Goal: Information Seeking & Learning: Learn about a topic

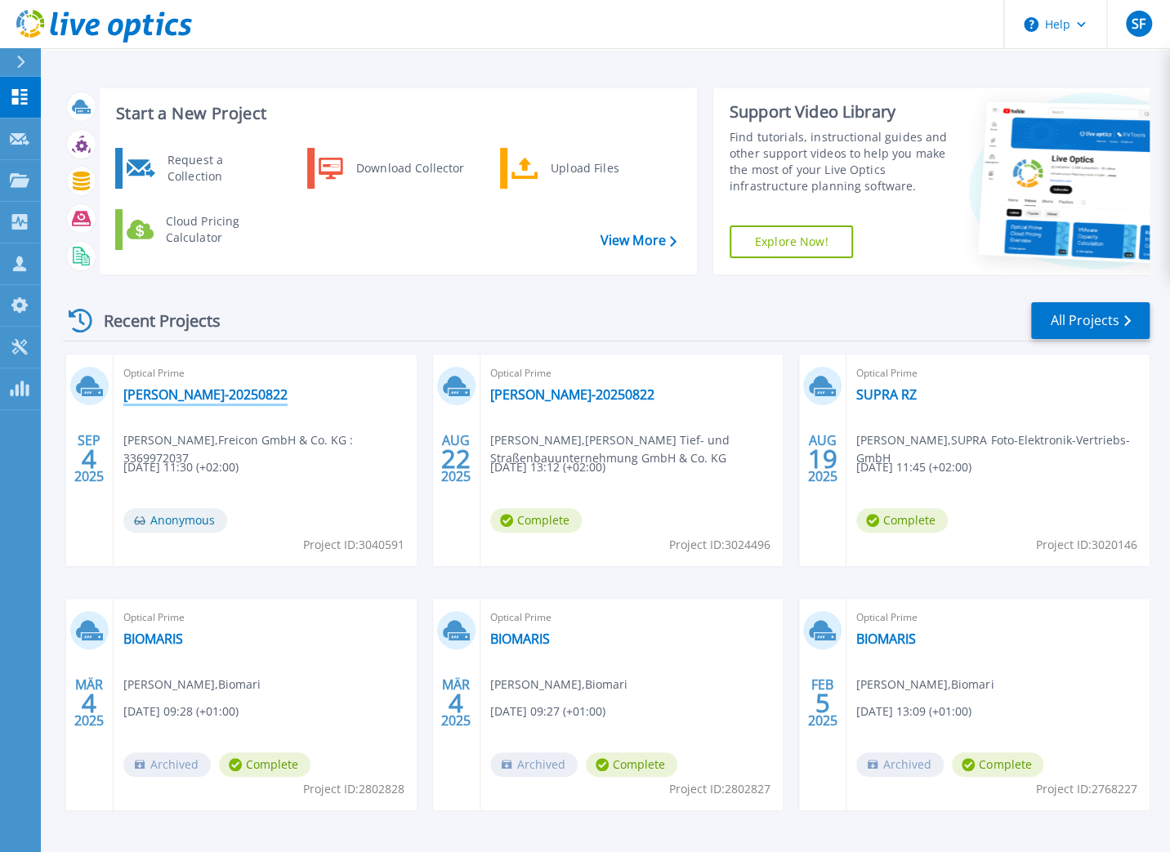
click at [188, 395] on link "[PERSON_NAME]-20250822" at bounding box center [205, 394] width 164 height 16
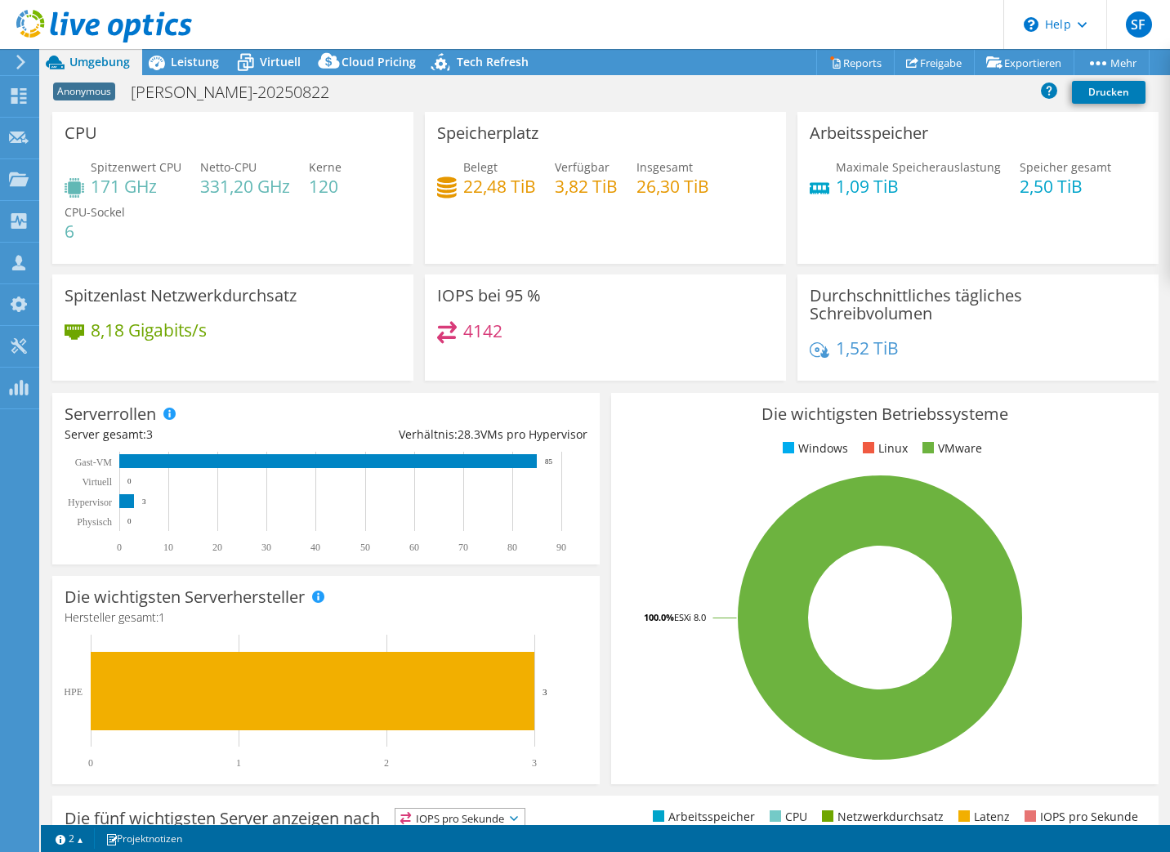
select select "USD"
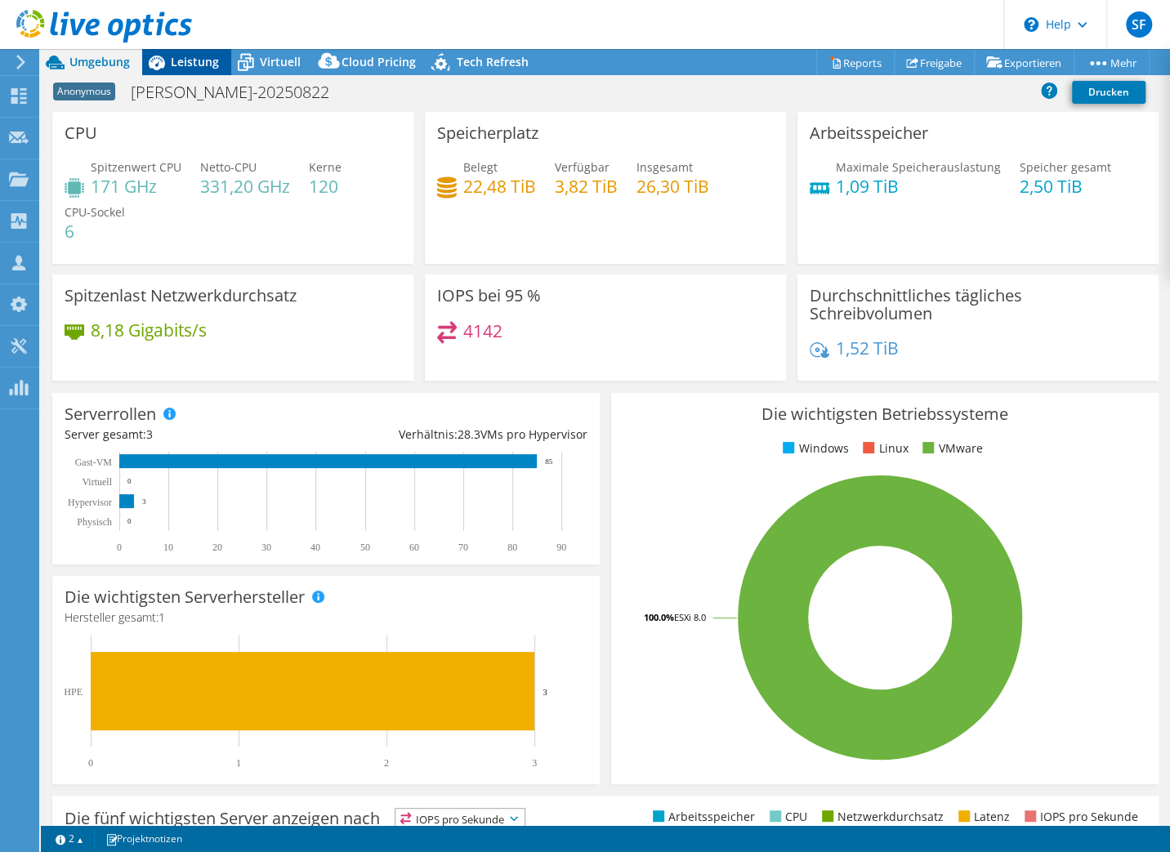
click at [207, 56] on span "Leistung" at bounding box center [195, 62] width 48 height 16
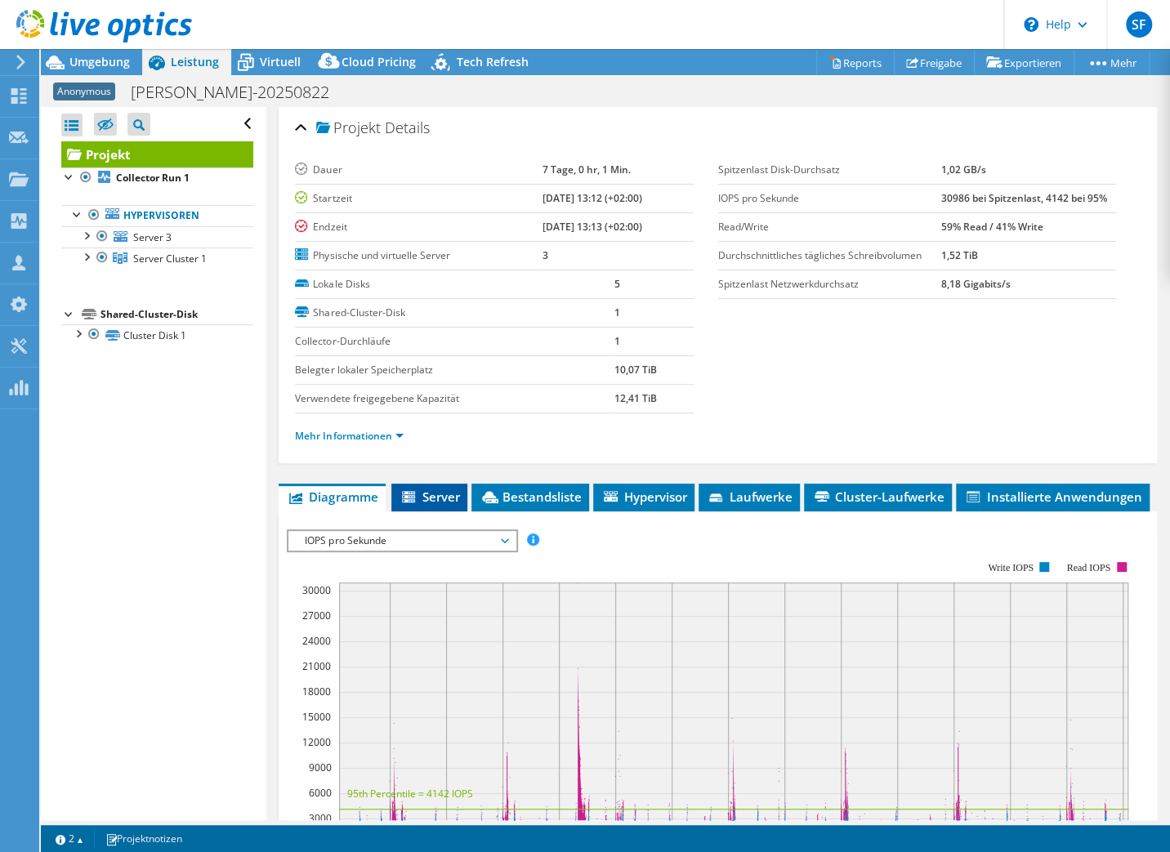
drag, startPoint x: 431, startPoint y: 489, endPoint x: 463, endPoint y: 489, distance: 31.9
click at [431, 490] on span "Server" at bounding box center [430, 497] width 60 height 16
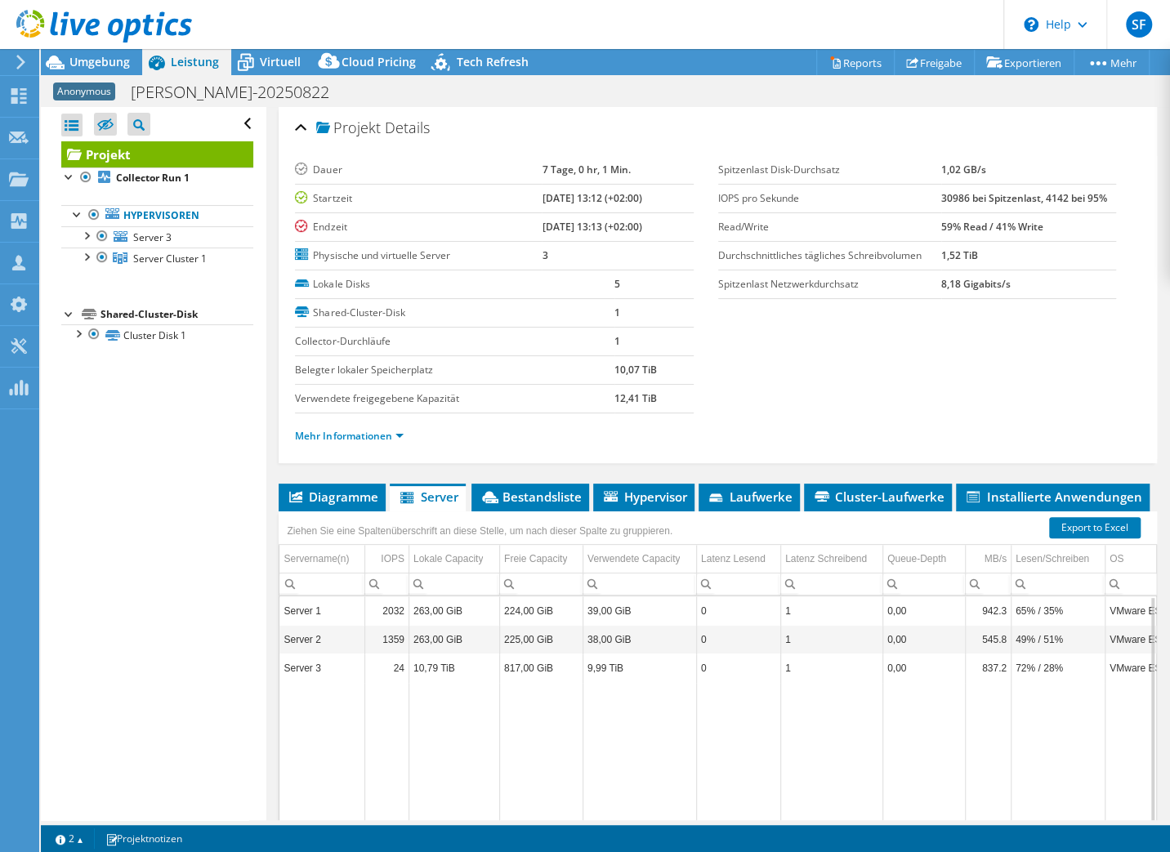
drag, startPoint x: 1042, startPoint y: 689, endPoint x: 834, endPoint y: 686, distance: 207.5
click at [834, 686] on tr "Data grid" at bounding box center [1128, 770] width 1698 height 176
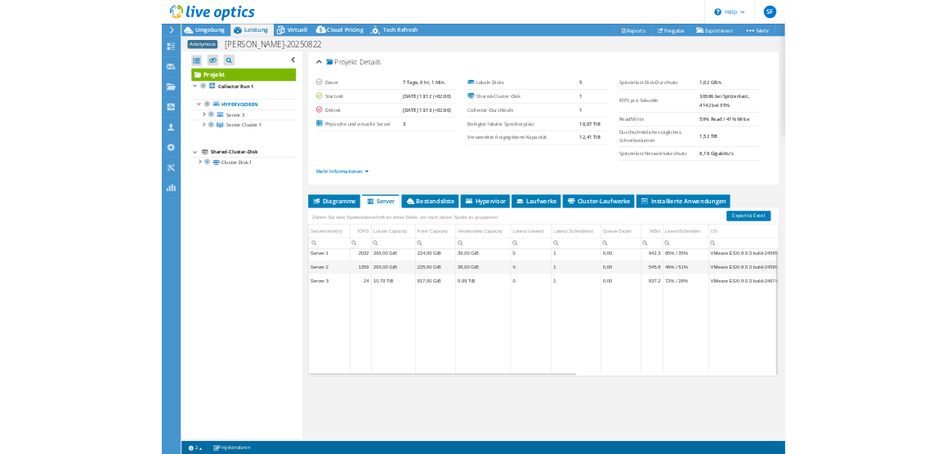
scroll to position [6, 0]
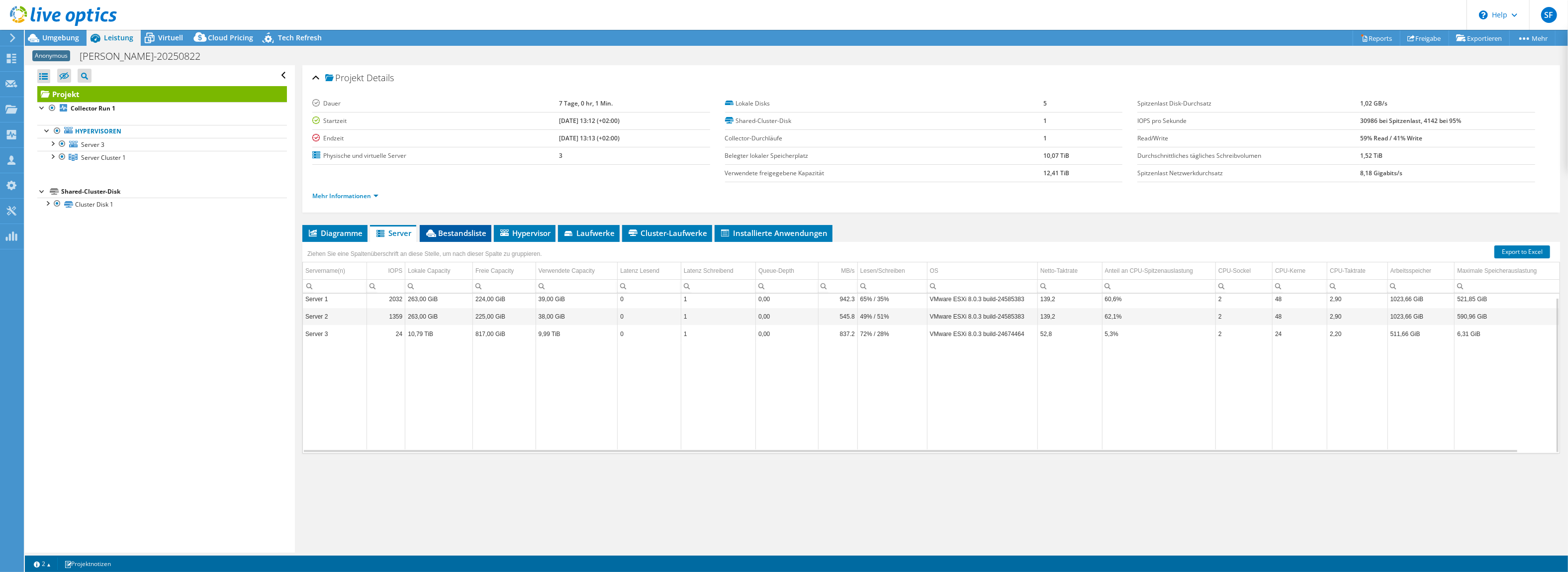
click at [454, 231] on span "Bestandsliste" at bounding box center [455, 233] width 61 height 10
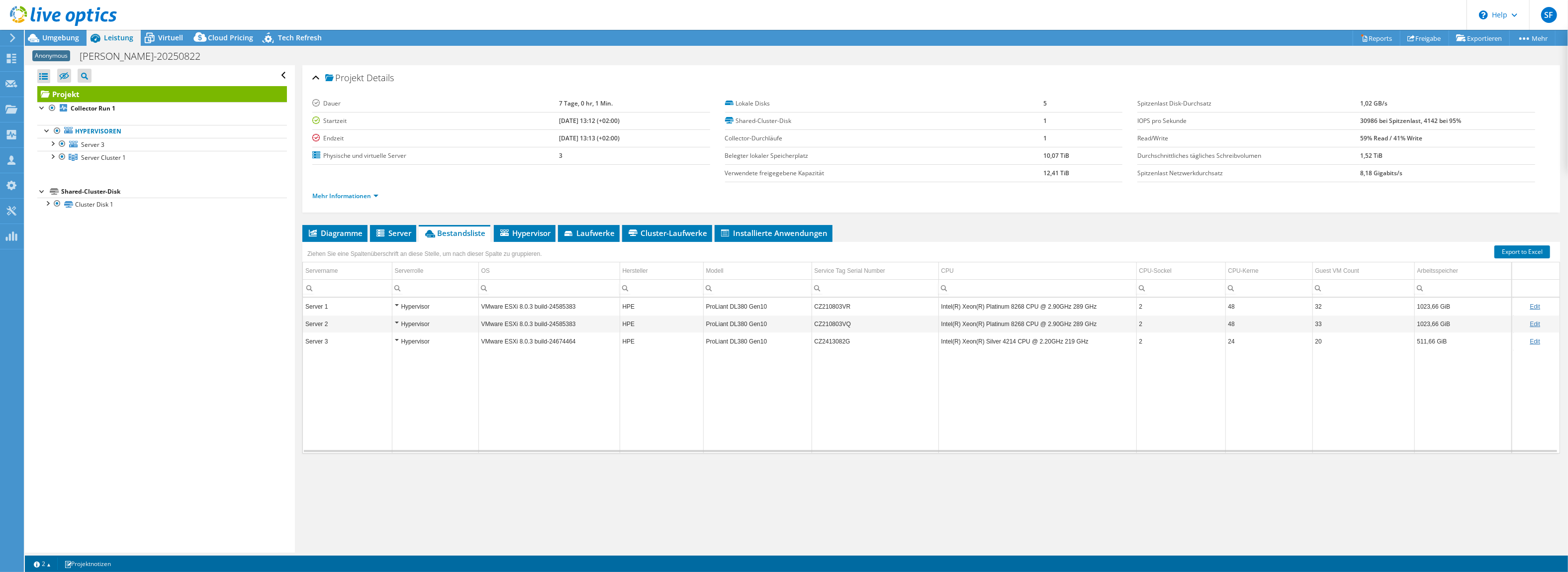
click at [712, 305] on td "CZ210803VR" at bounding box center [875, 306] width 127 height 18
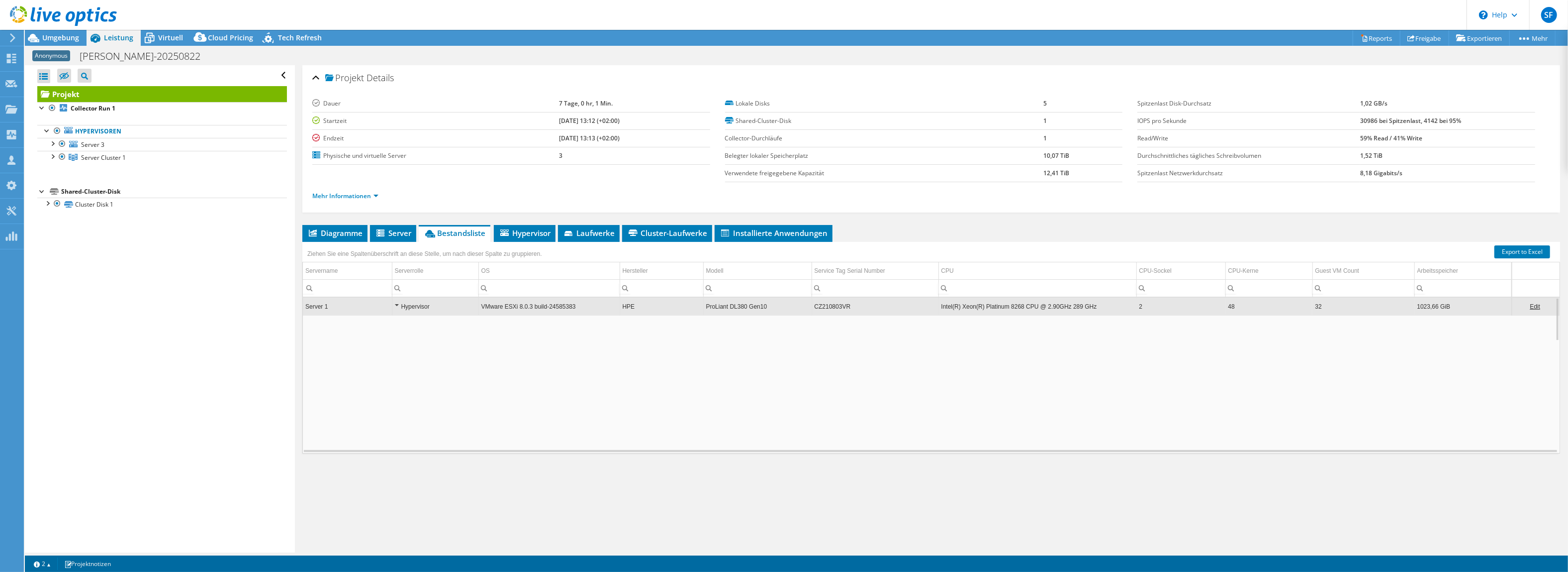
click at [712, 305] on td "CZ210803VR" at bounding box center [875, 306] width 127 height 18
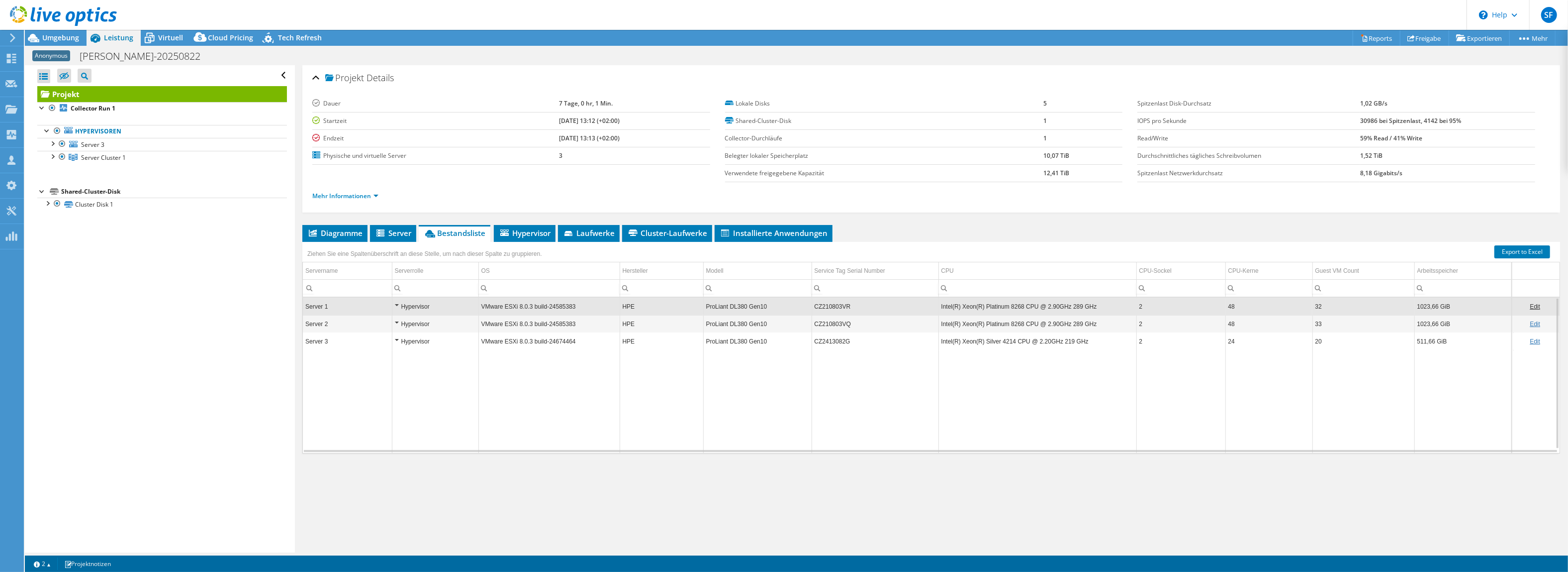
click at [712, 305] on td "CZ210803VR" at bounding box center [875, 306] width 127 height 18
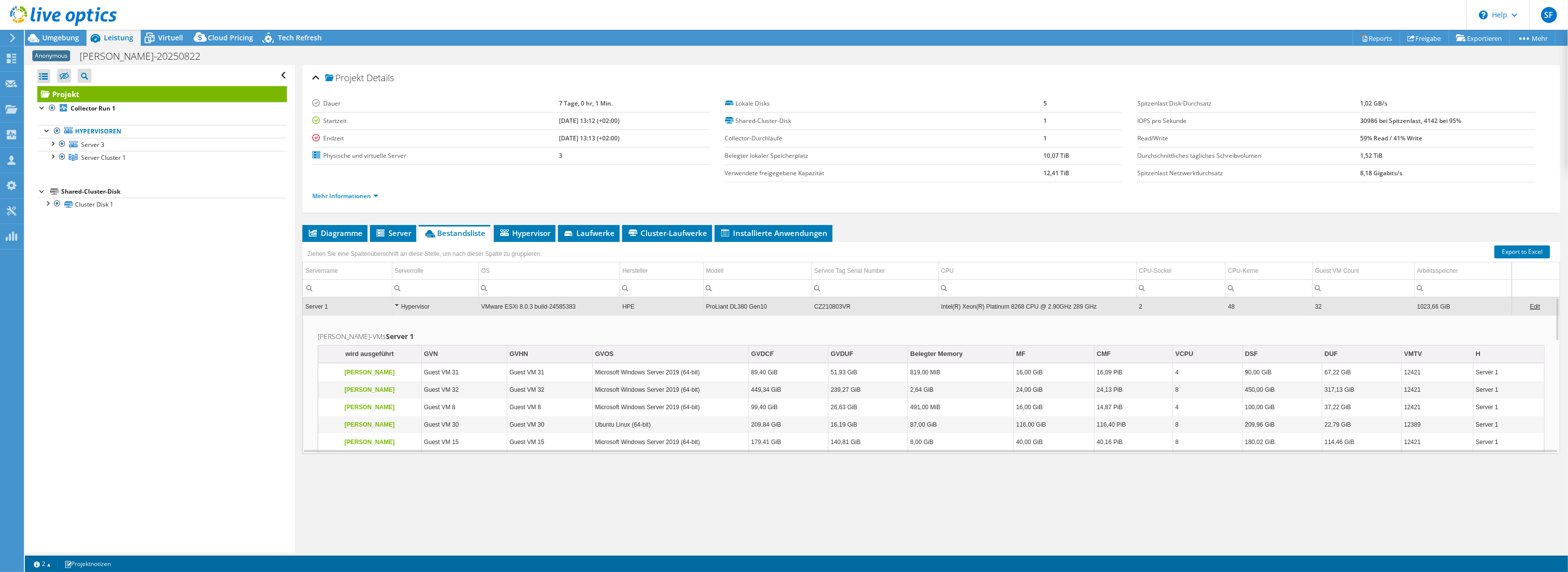
click at [712, 302] on td "CZ210803VR" at bounding box center [875, 306] width 127 height 18
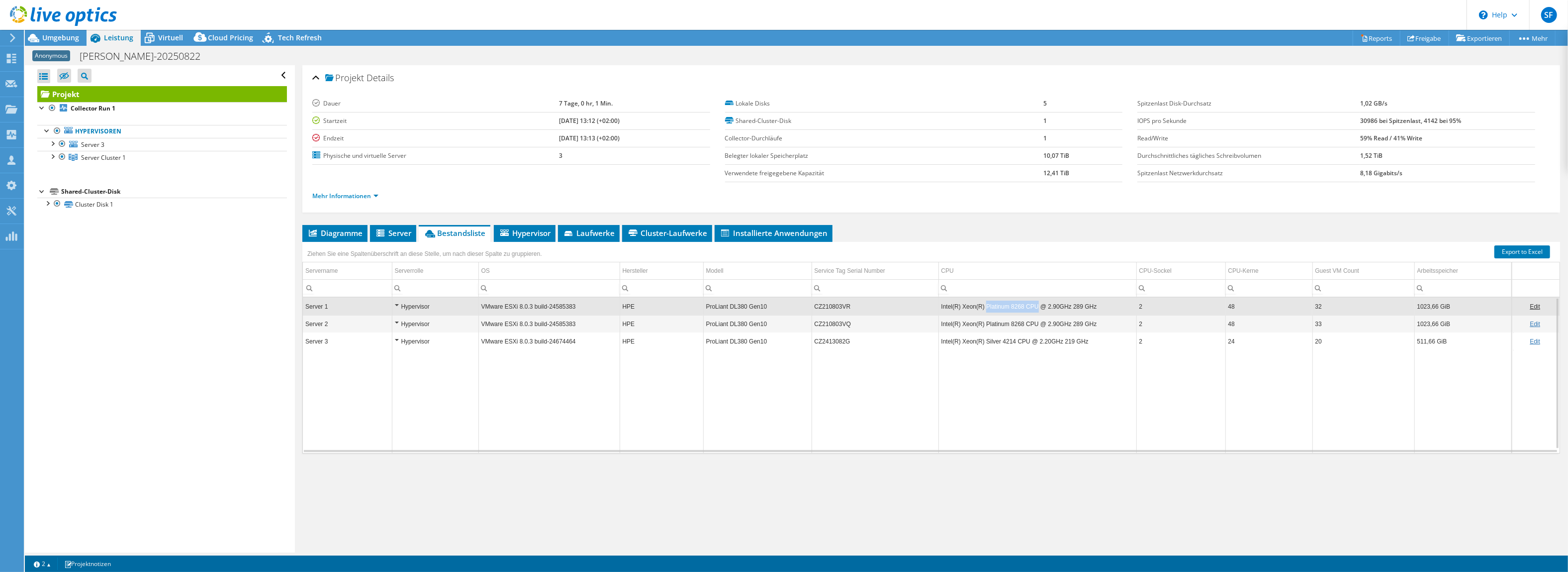
drag, startPoint x: 984, startPoint y: 309, endPoint x: 1034, endPoint y: 308, distance: 50.0
click at [712, 308] on td "Intel(R) Xeon(R) Platinum 8268 CPU @ 2.90GHz 289 GHz" at bounding box center [1037, 306] width 198 height 18
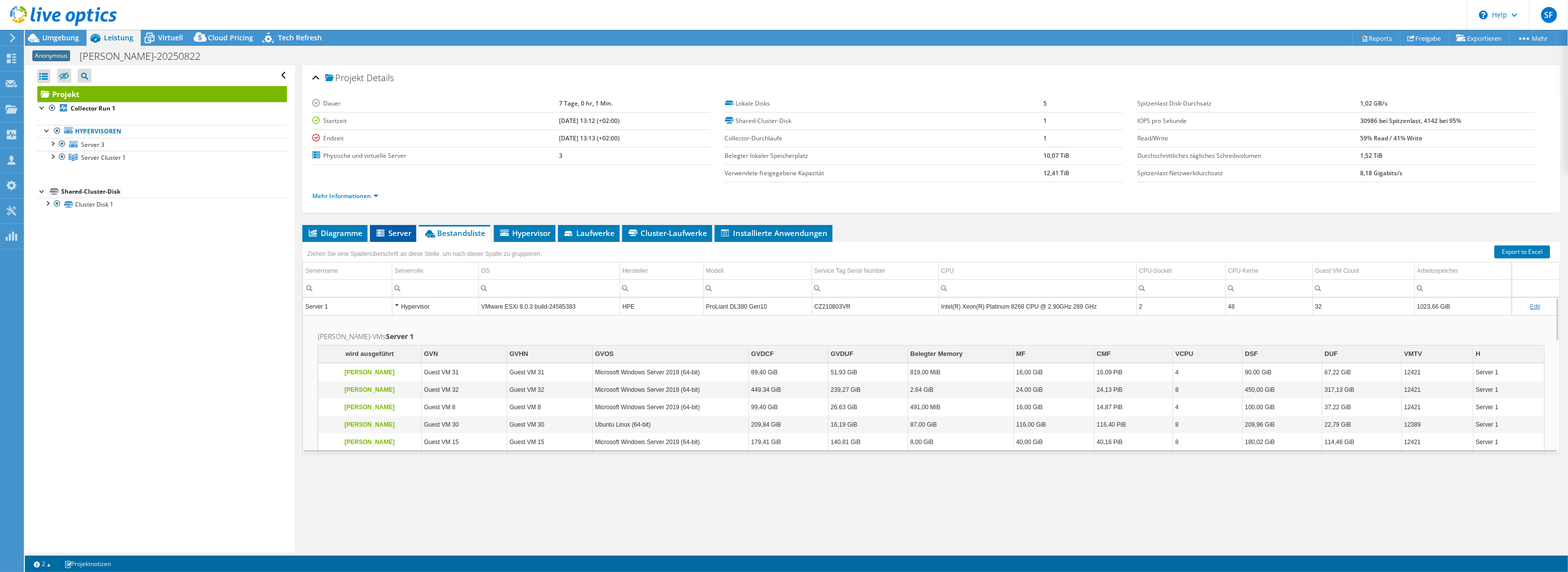
click at [401, 235] on span "Server" at bounding box center [393, 233] width 37 height 10
